Goal: Task Accomplishment & Management: Use online tool/utility

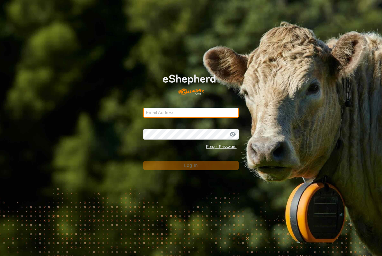
click at [203, 117] on input "Email Address" at bounding box center [191, 113] width 96 height 10
click at [204, 119] on form "Email Address Password Forgot Password Log In" at bounding box center [191, 119] width 96 height 104
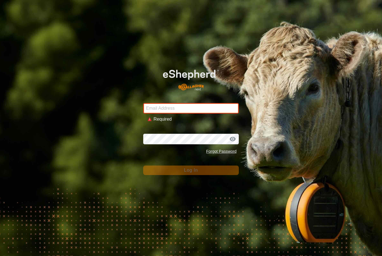
click at [215, 103] on input "Email Address" at bounding box center [191, 108] width 96 height 11
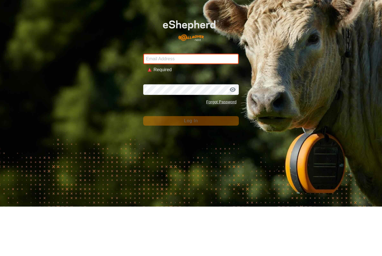
type input "[PERSON_NAME][EMAIL_ADDRESS][PERSON_NAME][DOMAIN_NAME]"
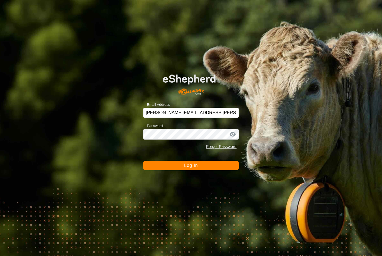
click at [208, 161] on button "Log In" at bounding box center [191, 166] width 96 height 10
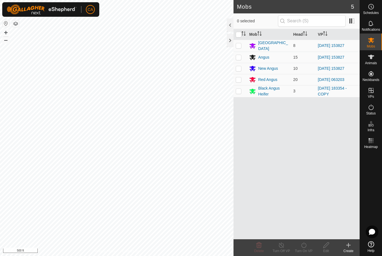
click at [17, 23] on button "button" at bounding box center [15, 23] width 7 height 7
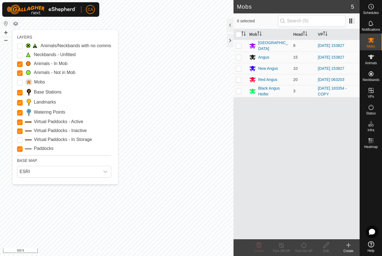
click at [20, 103] on input "Landmarks" at bounding box center [20, 103] width 6 height 6
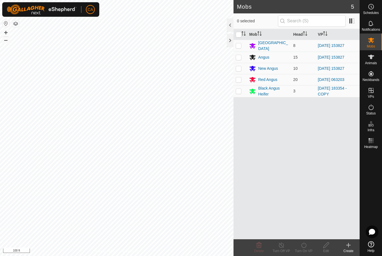
click at [235, 96] on td at bounding box center [240, 91] width 13 height 12
checkbox input "true"
click at [279, 246] on icon at bounding box center [281, 246] width 5 height 6
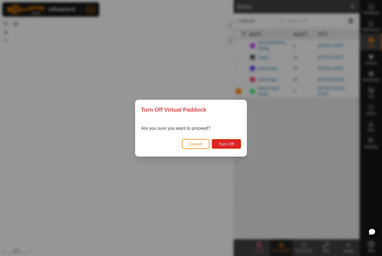
click at [232, 144] on span "Turn Off" at bounding box center [226, 144] width 15 height 4
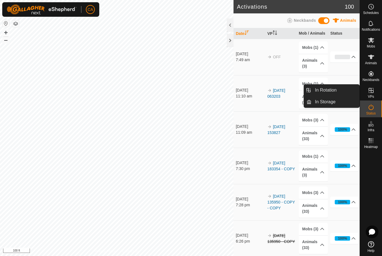
click at [335, 91] on span "In Rotation" at bounding box center [326, 90] width 22 height 7
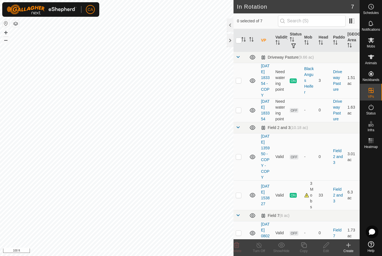
click at [239, 112] on p-checkbox at bounding box center [239, 110] width 6 height 4
click at [240, 246] on delete-svg-icon at bounding box center [236, 245] width 22 height 7
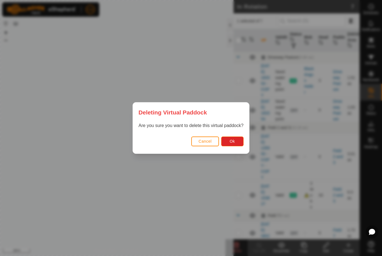
click at [234, 146] on button "Ok" at bounding box center [232, 142] width 22 height 10
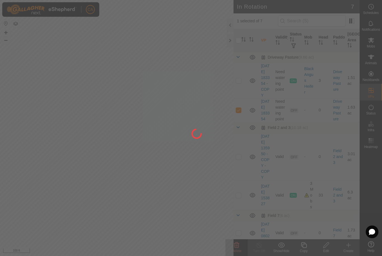
checkbox input "false"
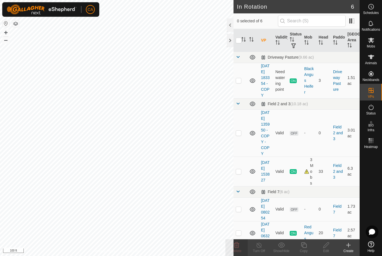
click at [348, 251] on div "Create" at bounding box center [348, 251] width 22 height 5
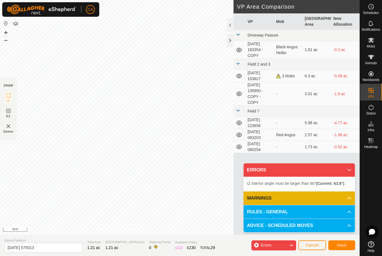
click at [345, 251] on button "Save" at bounding box center [341, 246] width 27 height 10
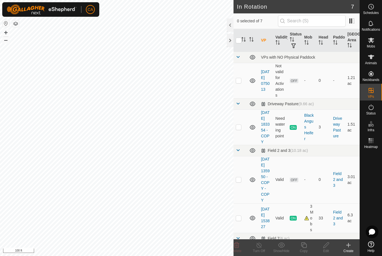
click at [239, 80] on p-checkbox at bounding box center [239, 80] width 6 height 4
checkbox input "true"
click at [305, 247] on icon at bounding box center [303, 245] width 7 height 7
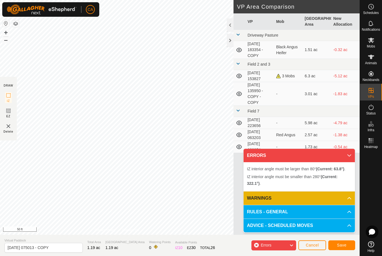
click at [314, 249] on button "Cancel" at bounding box center [312, 246] width 28 height 10
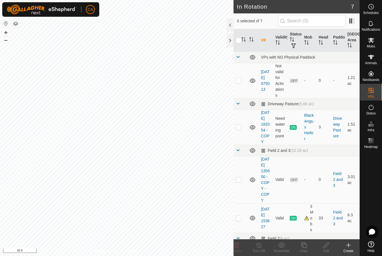
click at [350, 252] on div "Create" at bounding box center [348, 251] width 22 height 5
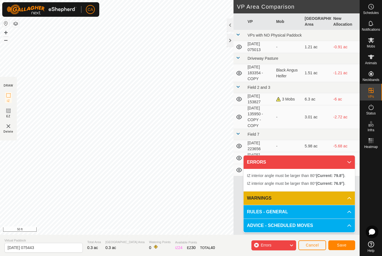
click at [340, 247] on span "Save" at bounding box center [342, 245] width 10 height 4
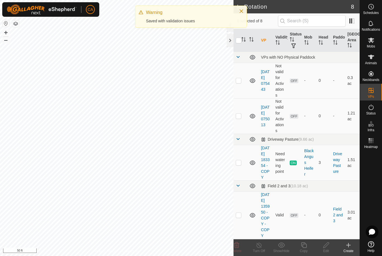
click at [240, 116] on p-checkbox at bounding box center [239, 116] width 6 height 4
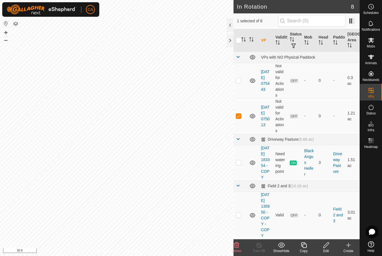
click at [242, 112] on td at bounding box center [240, 116] width 13 height 36
checkbox input "false"
click at [239, 82] on p-checkbox at bounding box center [239, 80] width 6 height 4
checkbox input "true"
click at [327, 249] on icon at bounding box center [326, 245] width 7 height 7
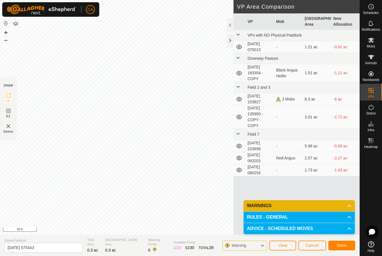
click at [342, 246] on span "Save" at bounding box center [342, 246] width 10 height 4
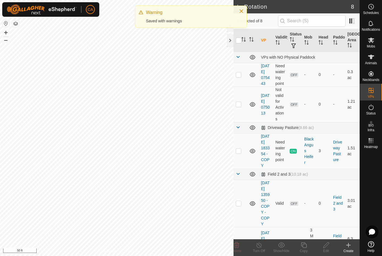
click at [350, 247] on icon at bounding box center [348, 245] width 7 height 7
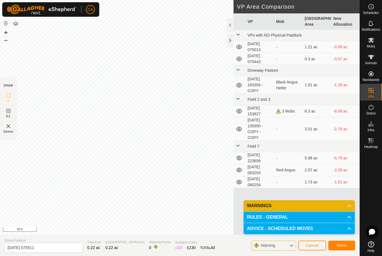
click at [340, 251] on button "Save" at bounding box center [341, 246] width 27 height 10
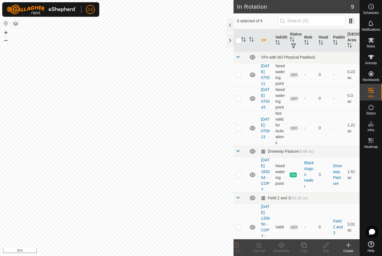
click at [351, 253] on div "Create" at bounding box center [348, 251] width 22 height 5
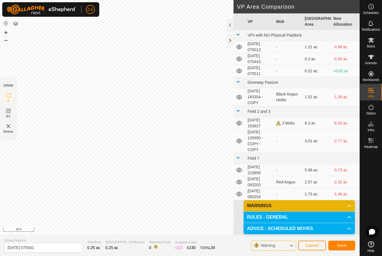
click at [343, 247] on span "Save" at bounding box center [342, 246] width 10 height 4
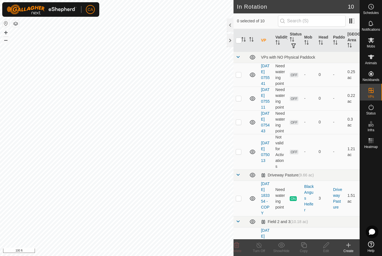
click at [238, 76] on p-checkbox at bounding box center [239, 74] width 6 height 4
checkbox input "true"
click at [330, 247] on edit-svg-icon at bounding box center [326, 245] width 22 height 7
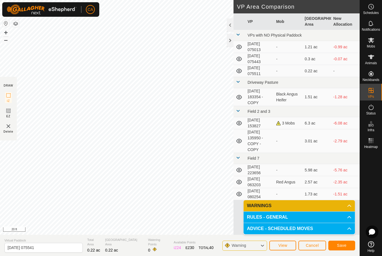
click at [348, 248] on button "Save" at bounding box center [341, 246] width 27 height 10
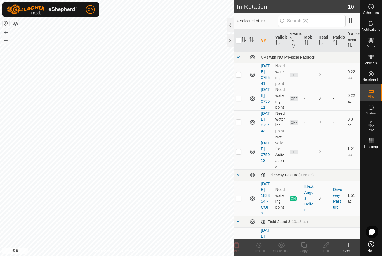
click at [348, 248] on icon at bounding box center [348, 245] width 7 height 7
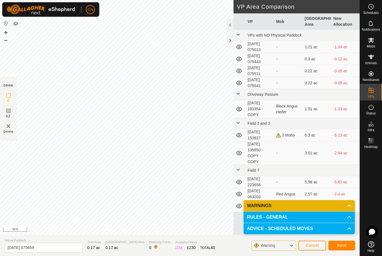
click at [339, 248] on span "Save" at bounding box center [342, 246] width 10 height 4
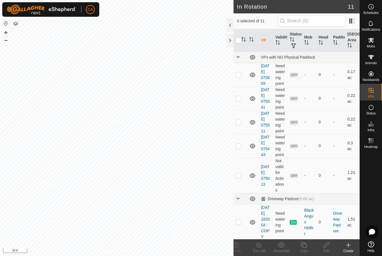
click at [350, 249] on icon at bounding box center [348, 245] width 7 height 7
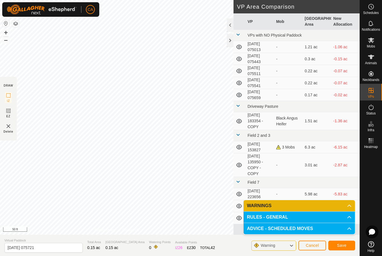
click at [349, 247] on button "Save" at bounding box center [341, 246] width 27 height 10
